Goal: Task Accomplishment & Management: Complete application form

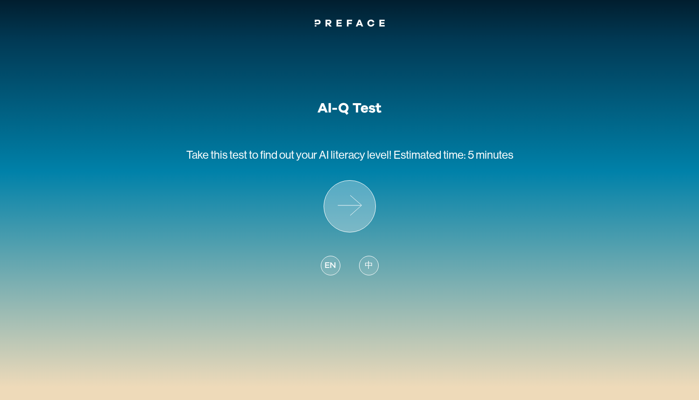
click at [351, 223] on icon at bounding box center [349, 206] width 51 height 51
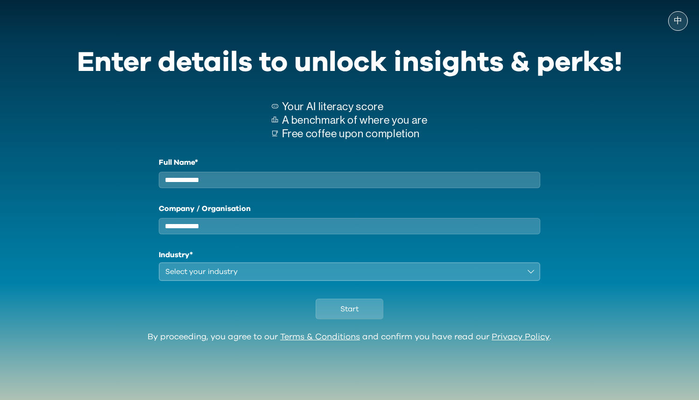
click at [351, 183] on input "Full Name*" at bounding box center [350, 180] width 382 height 16
type input "**"
click at [286, 232] on input "Company / Organisation" at bounding box center [350, 226] width 382 height 16
click at [260, 277] on div "Select your industry" at bounding box center [343, 271] width 356 height 11
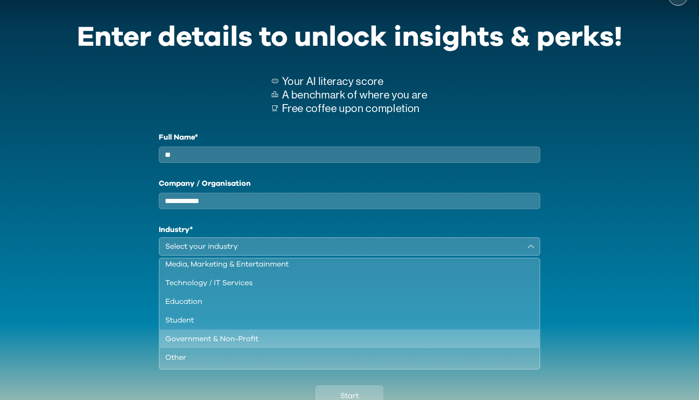
scroll to position [27, 0]
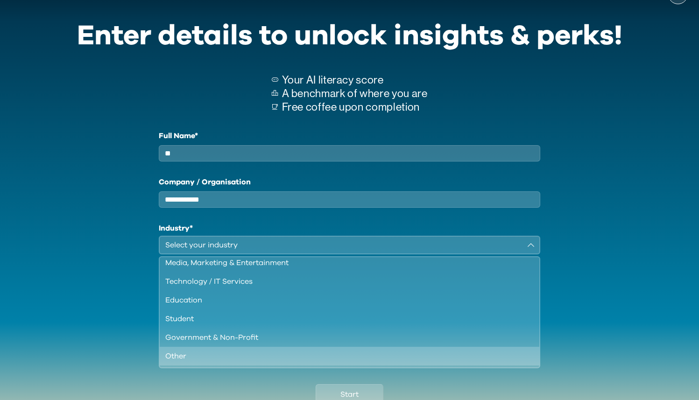
click at [296, 366] on li "Other" at bounding box center [350, 356] width 380 height 19
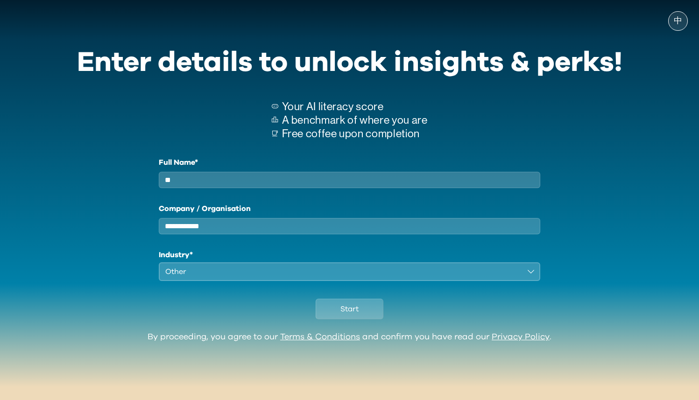
scroll to position [0, 0]
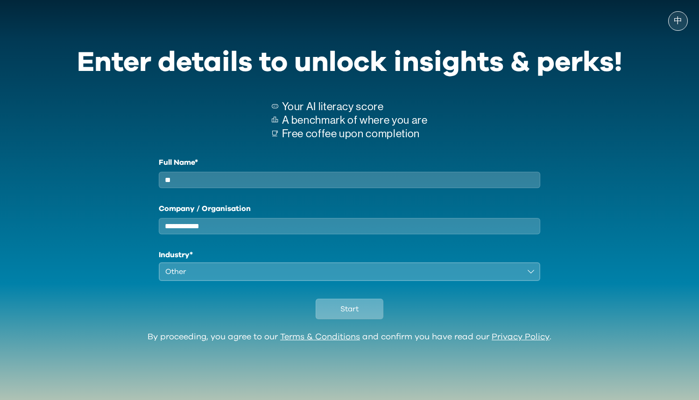
click at [359, 319] on button "Start" at bounding box center [350, 309] width 68 height 21
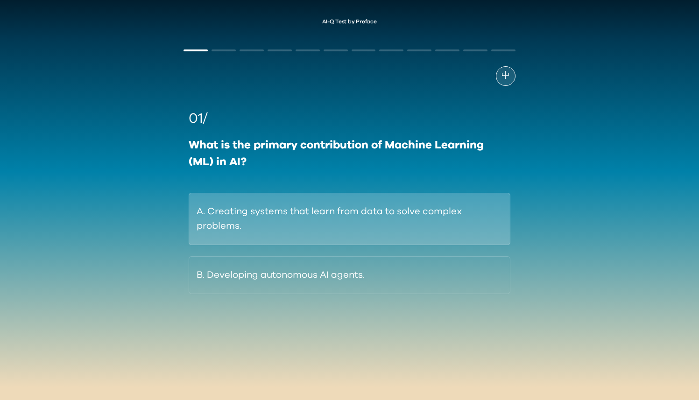
click at [416, 222] on button "A. Creating systems that learn from data to solve complex problems." at bounding box center [349, 219] width 321 height 52
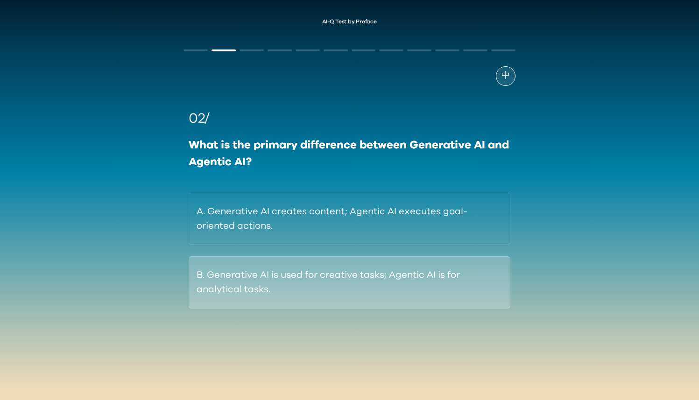
click at [384, 305] on button "B. Generative AI is used for creative tasks; Agentic AI is for analytical tasks." at bounding box center [349, 282] width 321 height 52
